Goal: Information Seeking & Learning: Learn about a topic

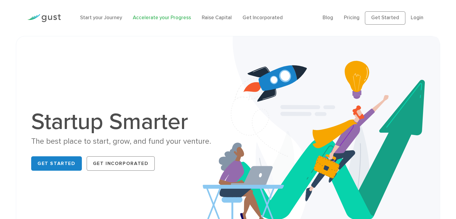
click at [177, 19] on link "Accelerate your Progress" at bounding box center [162, 18] width 58 height 6
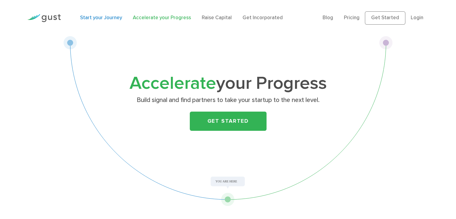
click at [121, 19] on link "Start your Journey" at bounding box center [101, 18] width 42 height 6
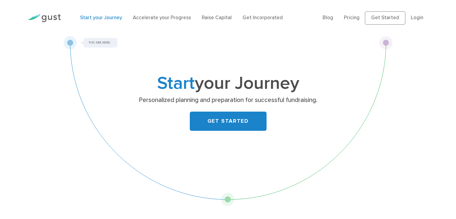
click at [171, 13] on div "Start your Journey Accelerate your Progress Raise Capital Get Incorporated" at bounding box center [197, 18] width 242 height 20
click at [217, 17] on link "Raise Capital" at bounding box center [217, 18] width 30 height 6
